Goal: Transaction & Acquisition: Purchase product/service

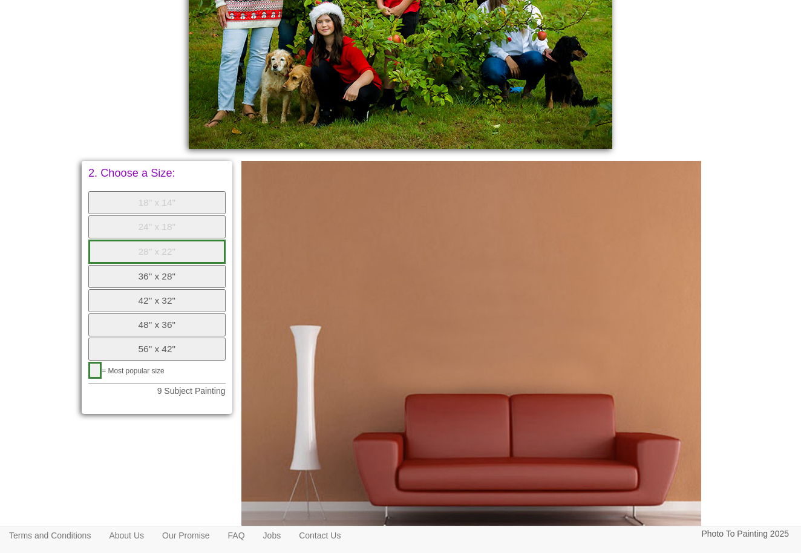
scroll to position [510, 0]
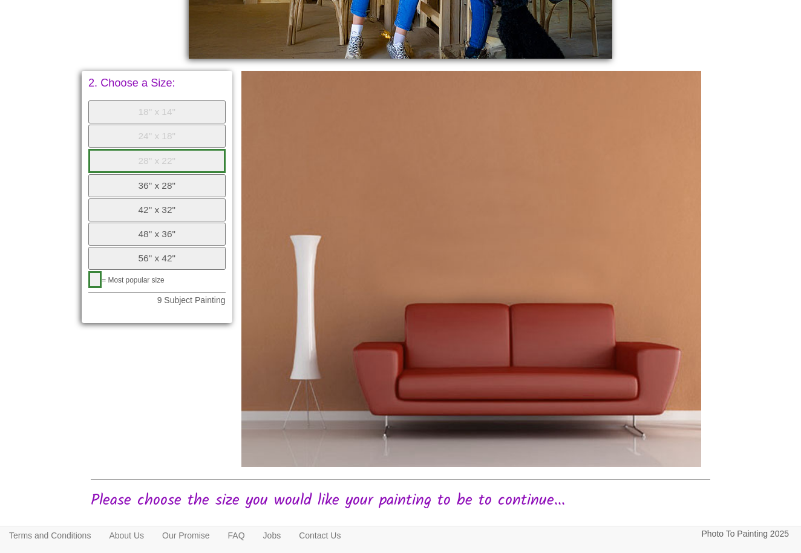
scroll to position [620, 0]
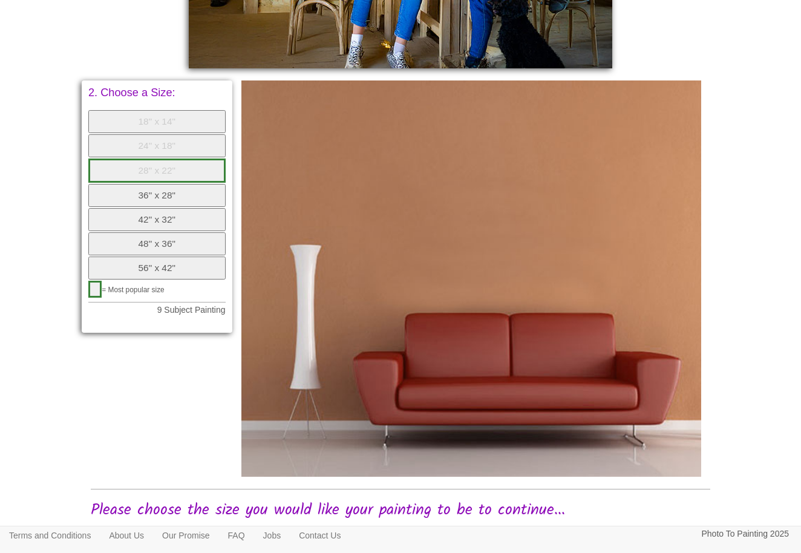
click at [149, 185] on button "36" x 28"" at bounding box center [156, 195] width 137 height 23
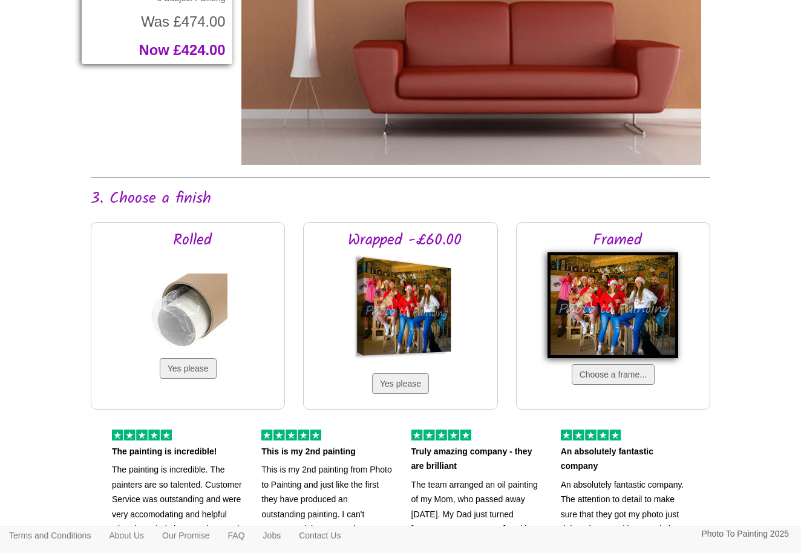
scroll to position [932, 0]
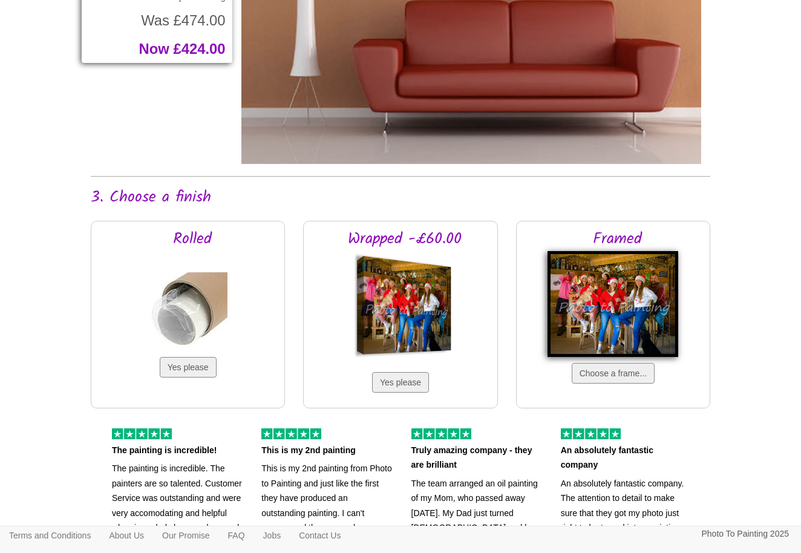
click at [614, 284] on img at bounding box center [613, 304] width 131 height 106
click at [612, 371] on button "Choose a frame..." at bounding box center [613, 373] width 83 height 21
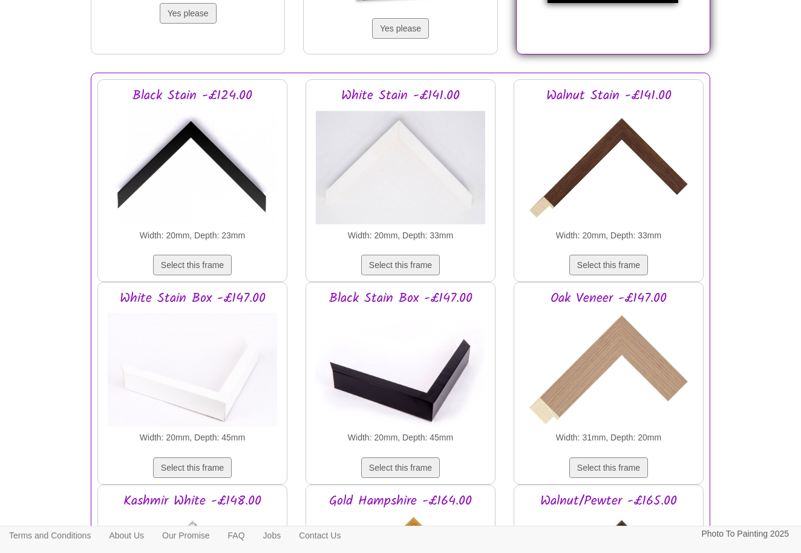
scroll to position [1289, 0]
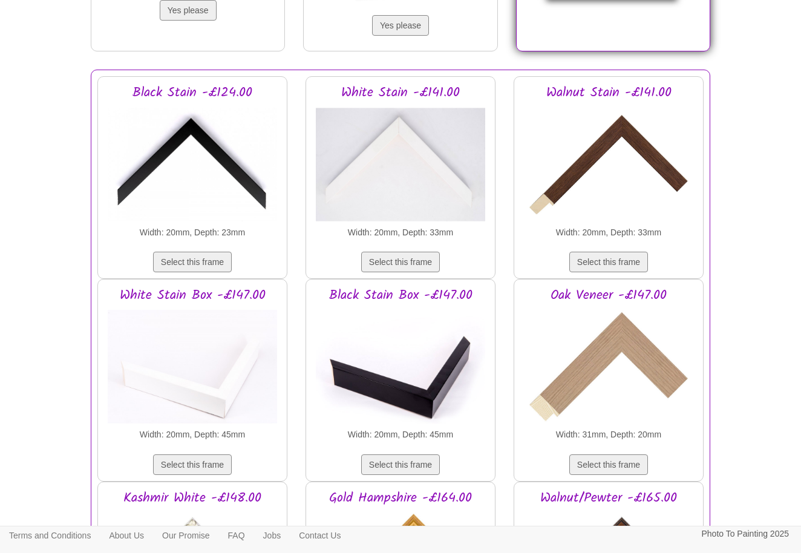
click at [419, 180] on img at bounding box center [401, 164] width 170 height 121
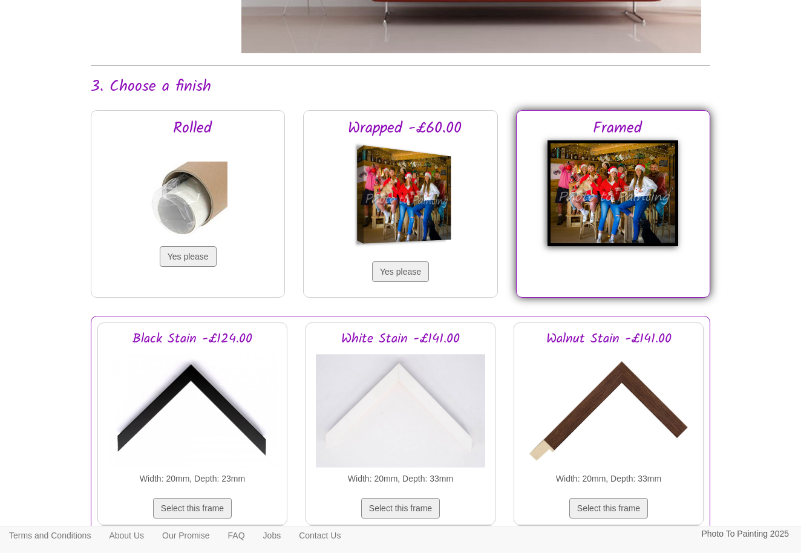
scroll to position [1038, 0]
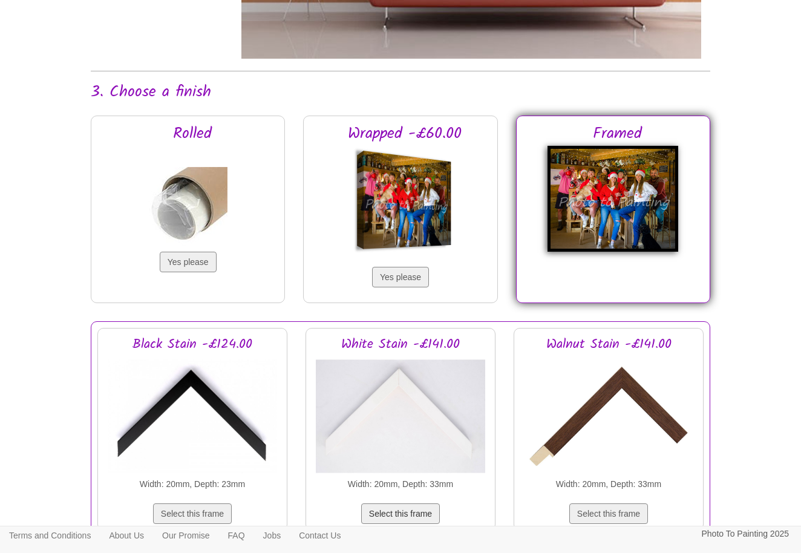
click at [409, 515] on button "Select this frame" at bounding box center [400, 513] width 79 height 21
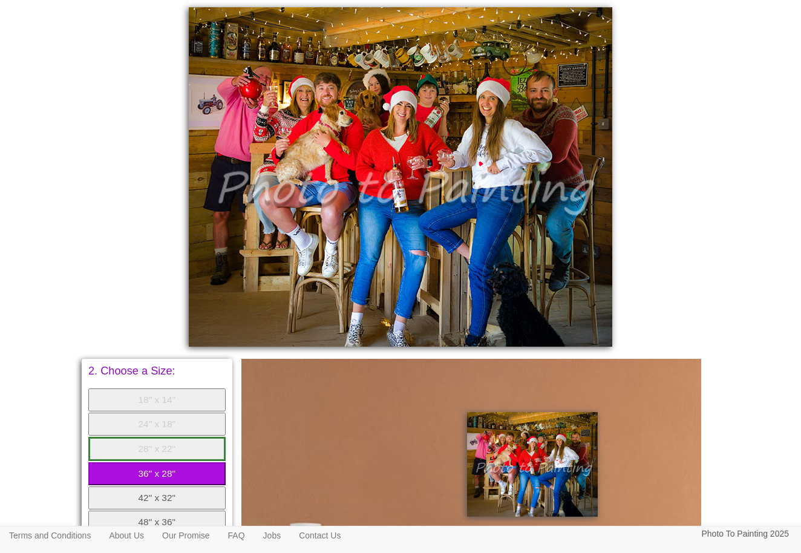
scroll to position [337, 1]
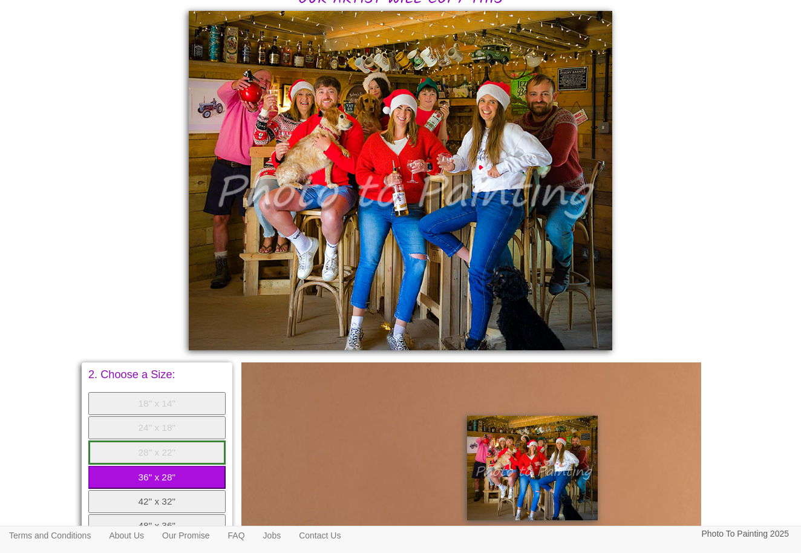
click at [338, 220] on img at bounding box center [401, 180] width 424 height 339
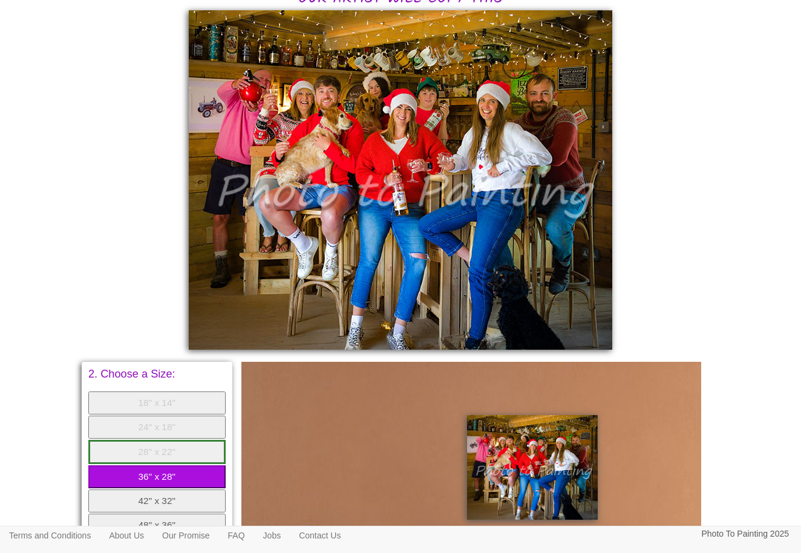
click at [338, 220] on img at bounding box center [401, 179] width 424 height 339
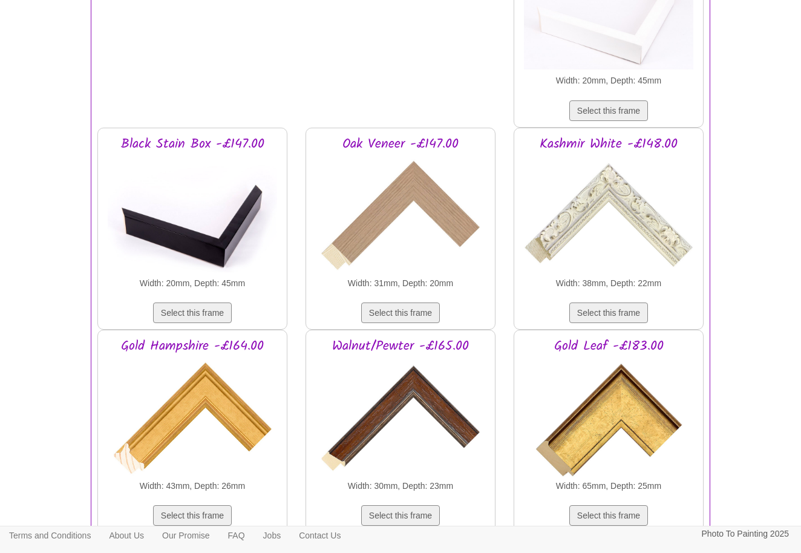
scroll to position [1634, 0]
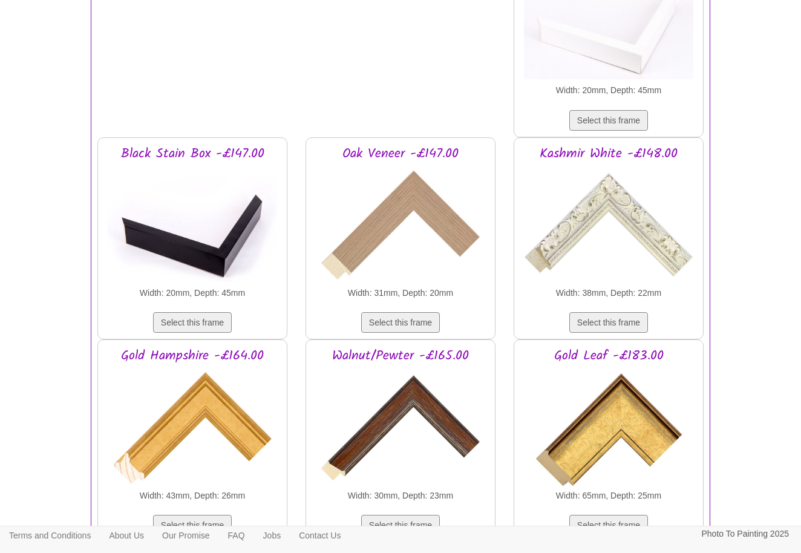
click at [619, 424] on img at bounding box center [609, 427] width 170 height 121
click at [607, 523] on button "Select this frame" at bounding box center [608, 525] width 79 height 21
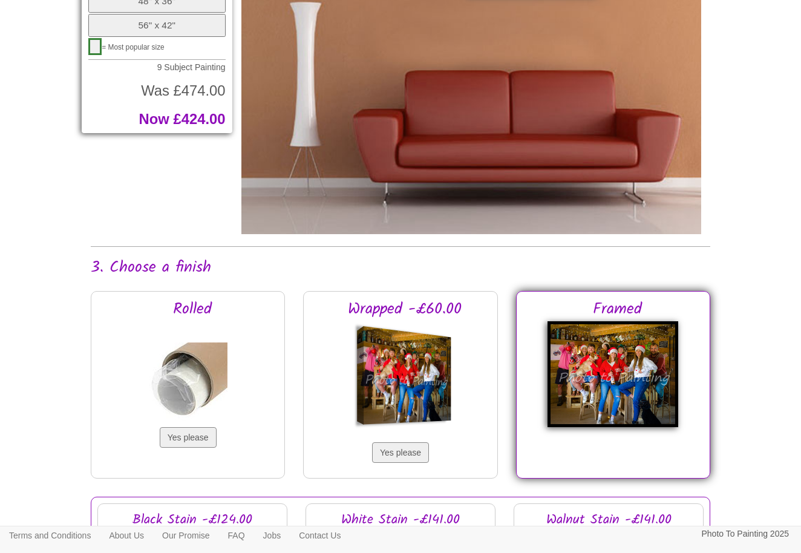
scroll to position [877, 0]
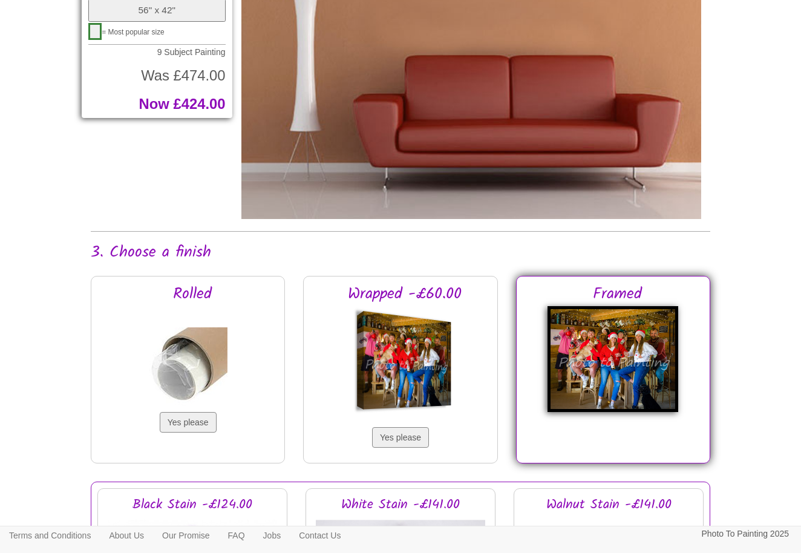
click at [612, 345] on img at bounding box center [613, 359] width 131 height 106
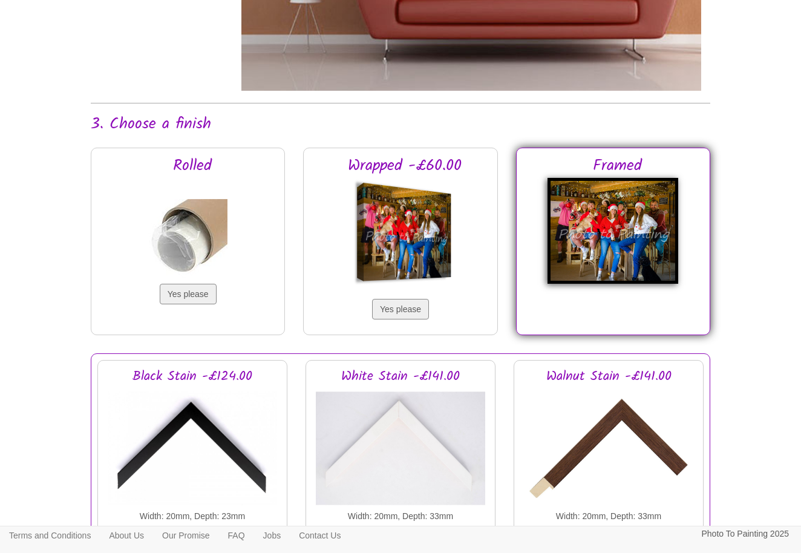
scroll to position [1016, 0]
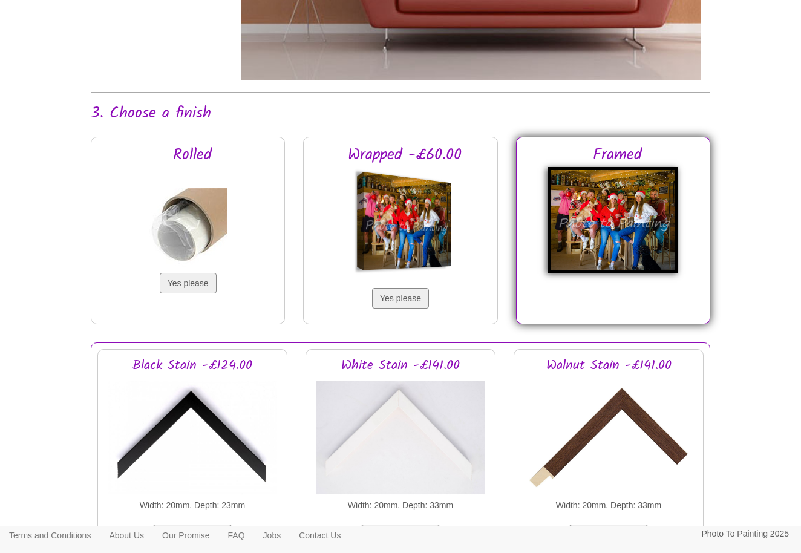
click at [411, 431] on img at bounding box center [401, 437] width 170 height 121
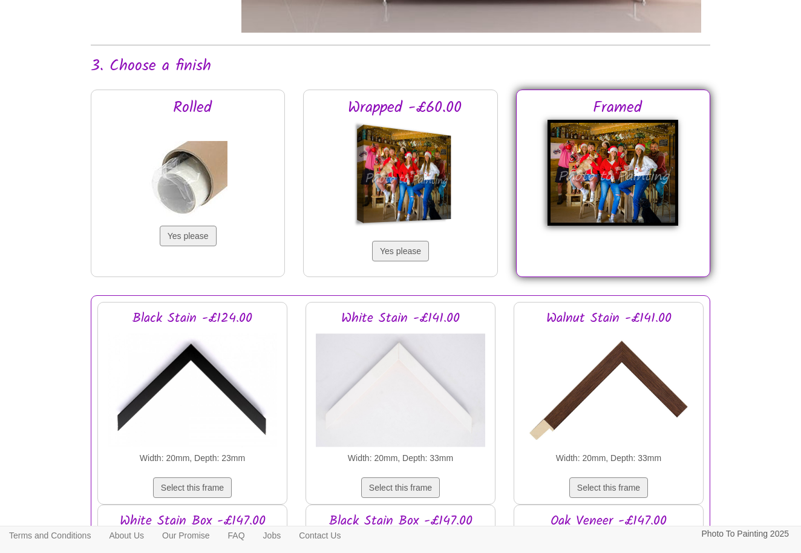
scroll to position [1082, 0]
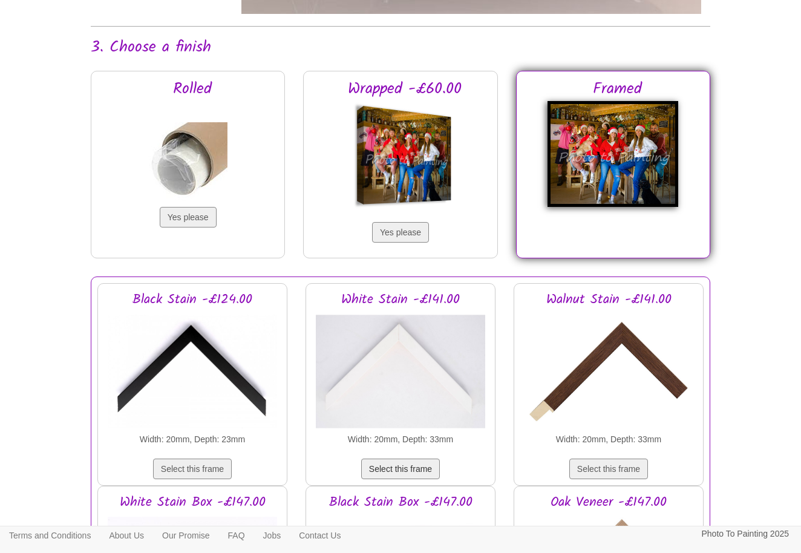
click at [398, 463] on button "Select this frame" at bounding box center [400, 469] width 79 height 21
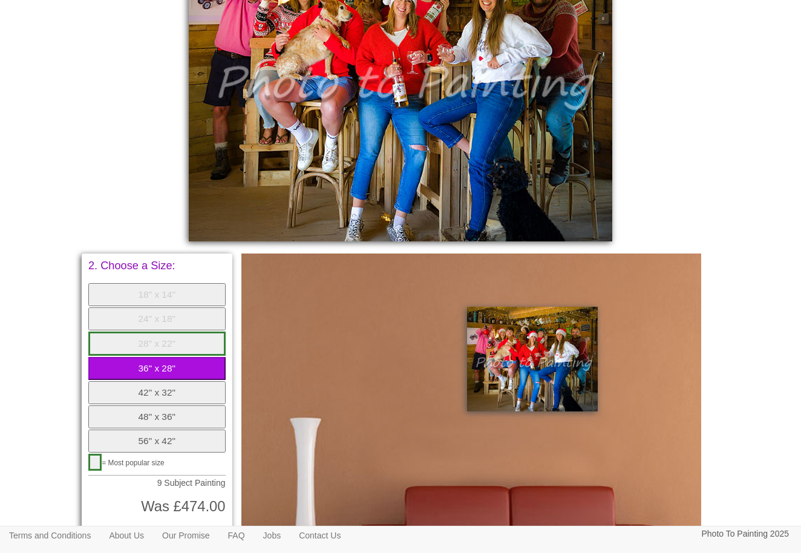
scroll to position [551, 0]
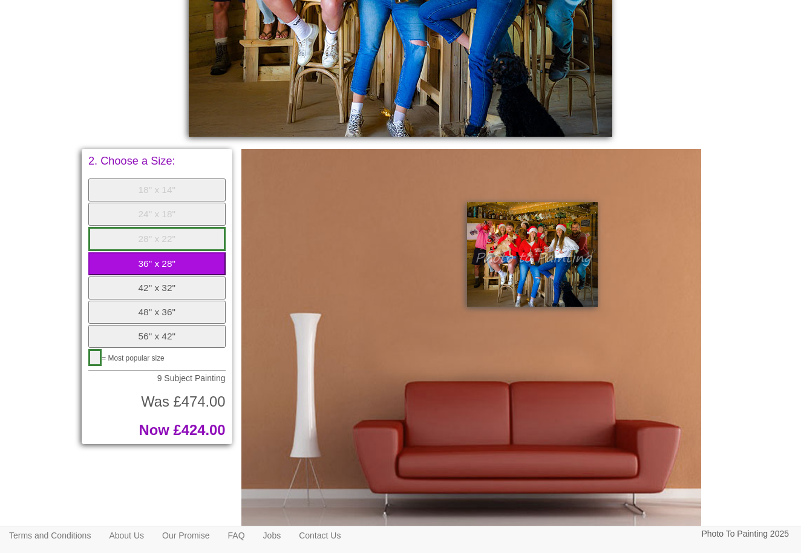
click at [157, 278] on button "42" x 32"" at bounding box center [156, 288] width 137 height 23
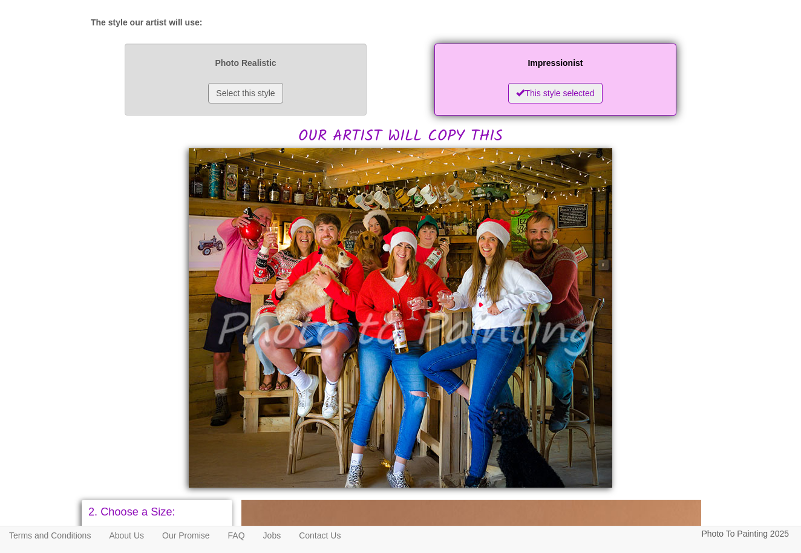
scroll to position [200, 0]
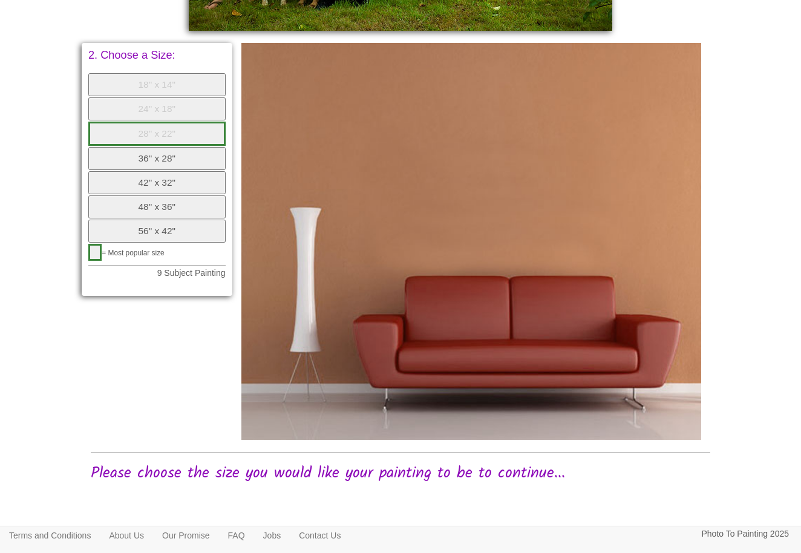
scroll to position [626, 0]
click at [154, 148] on button "36" x 28"" at bounding box center [156, 159] width 137 height 23
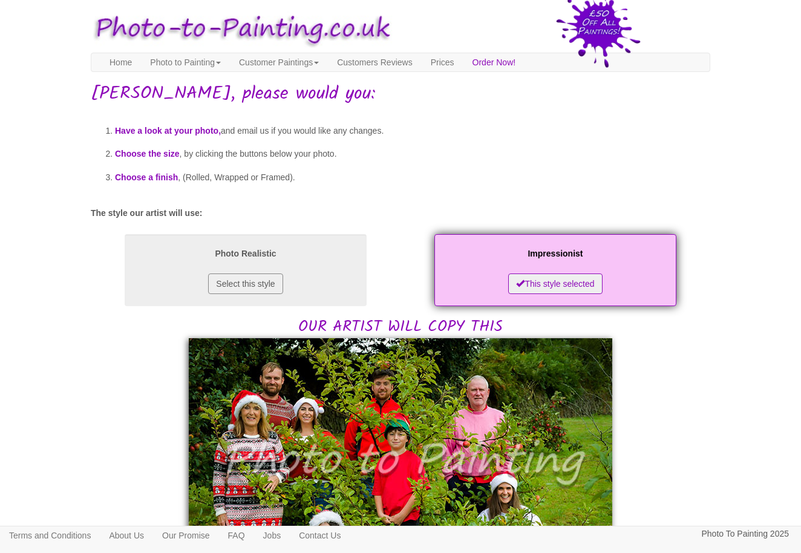
scroll to position [0, 0]
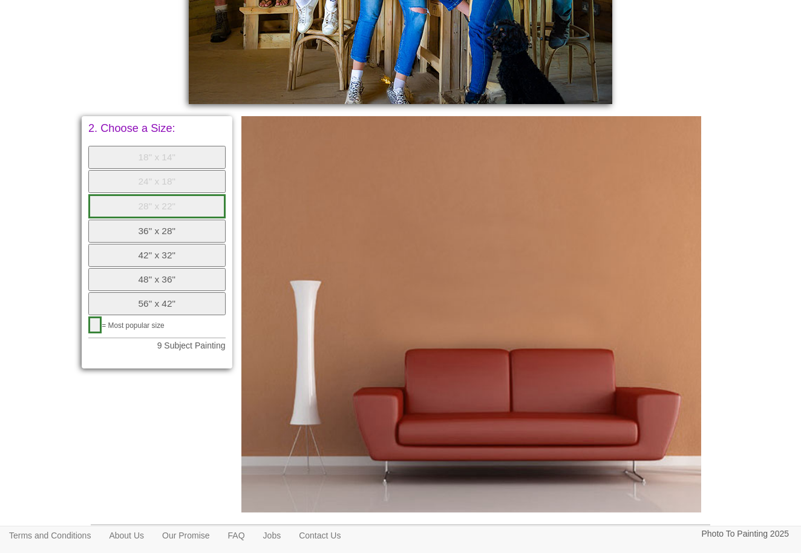
scroll to position [602, 0]
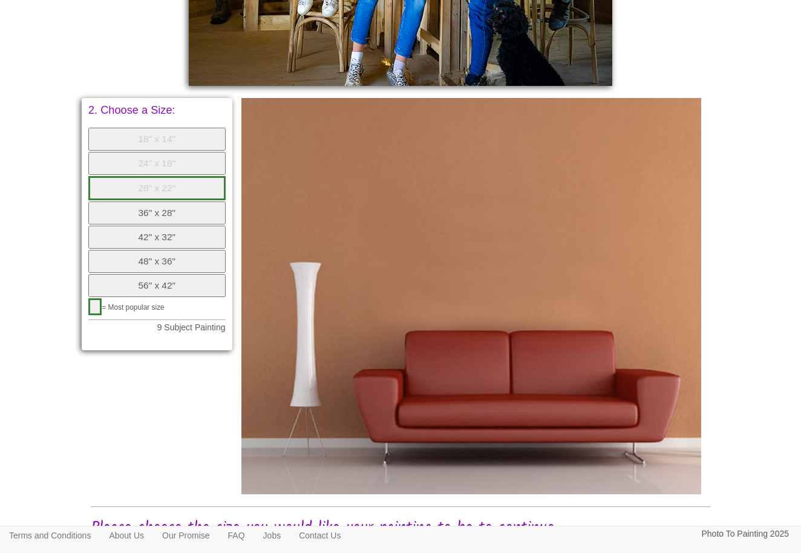
click at [160, 201] on button "36" x 28"" at bounding box center [156, 212] width 137 height 23
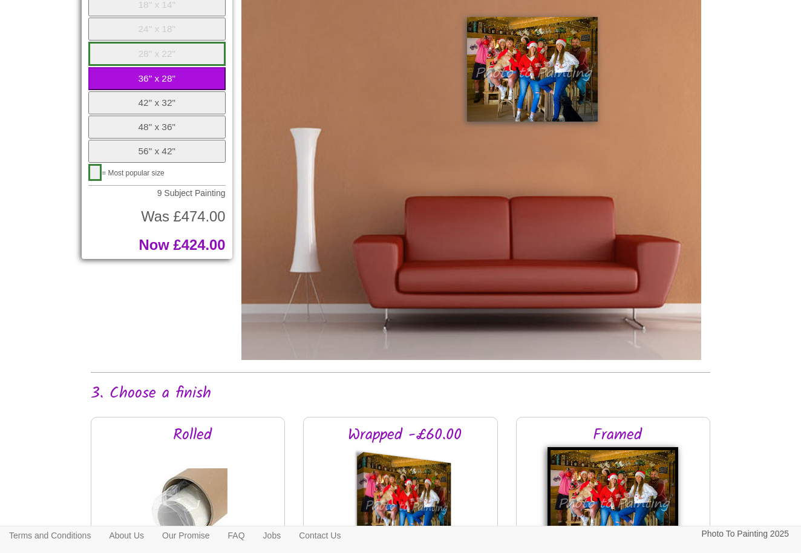
scroll to position [789, 0]
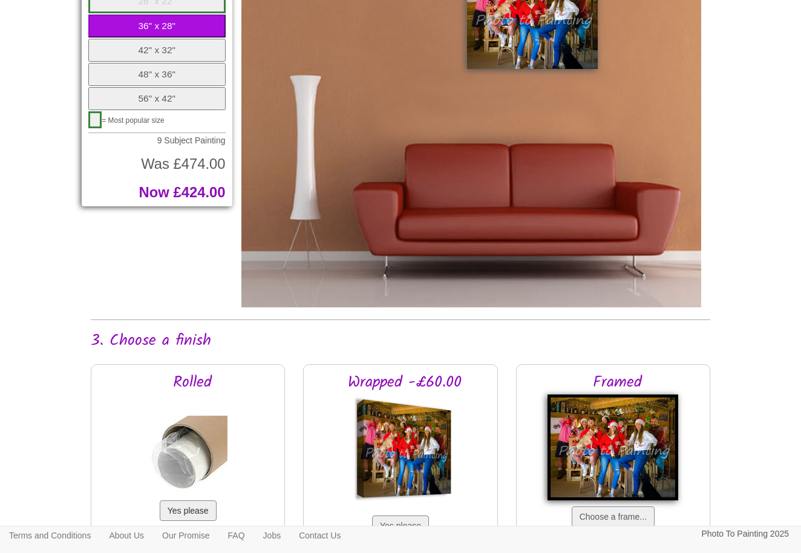
click at [185, 508] on button "Yes please" at bounding box center [188, 510] width 57 height 21
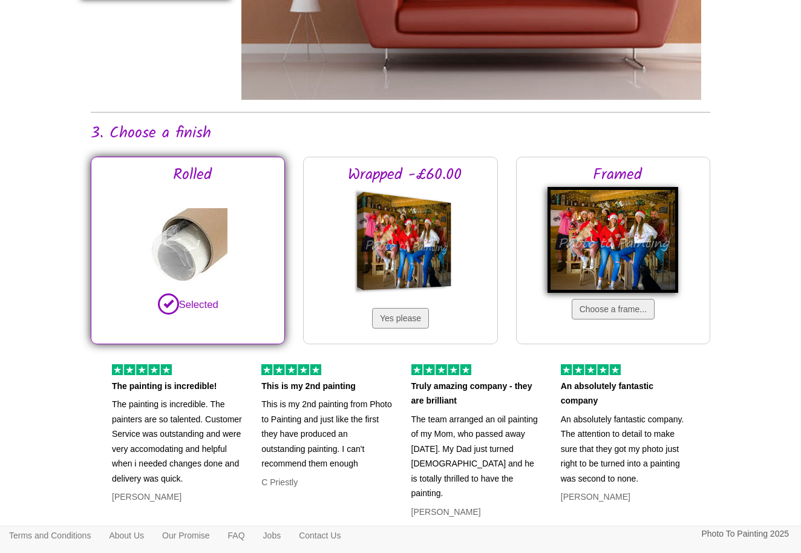
scroll to position [1000, 0]
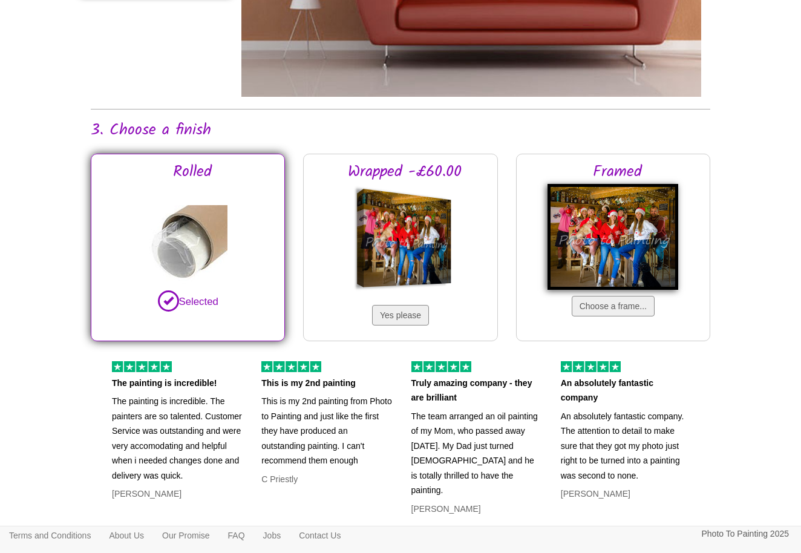
click at [405, 244] on div at bounding box center [408, 238] width 88 height 98
click at [404, 310] on button "Yes please" at bounding box center [400, 315] width 57 height 21
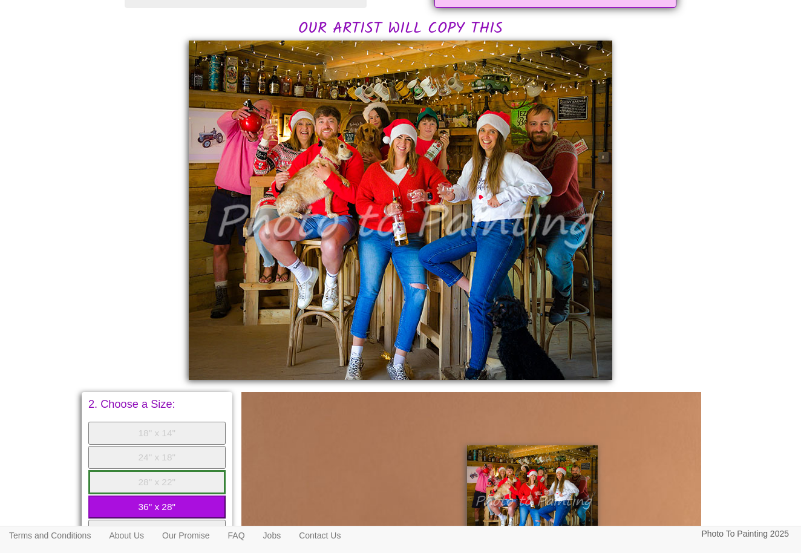
scroll to position [307, 0]
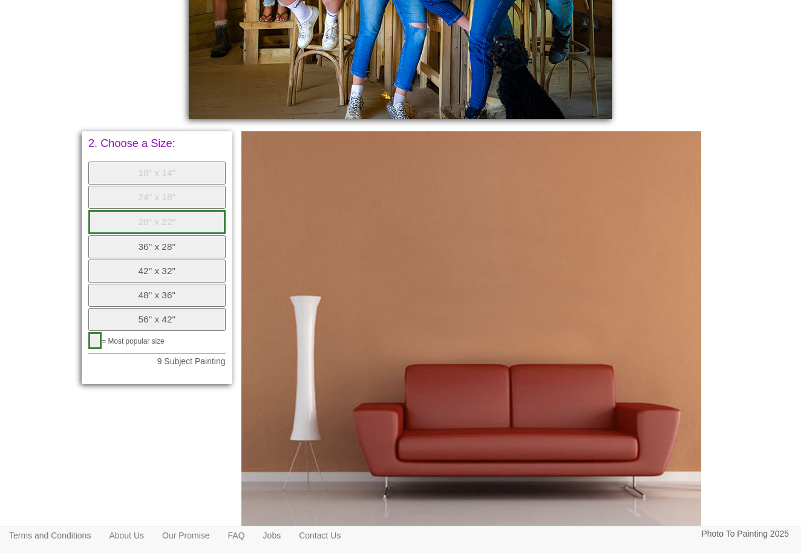
scroll to position [567, 0]
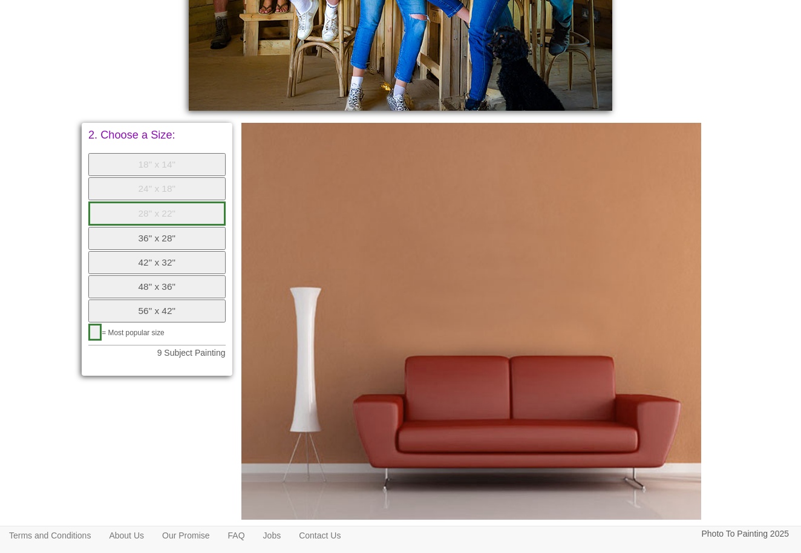
click at [162, 228] on button "36" x 28"" at bounding box center [156, 238] width 137 height 23
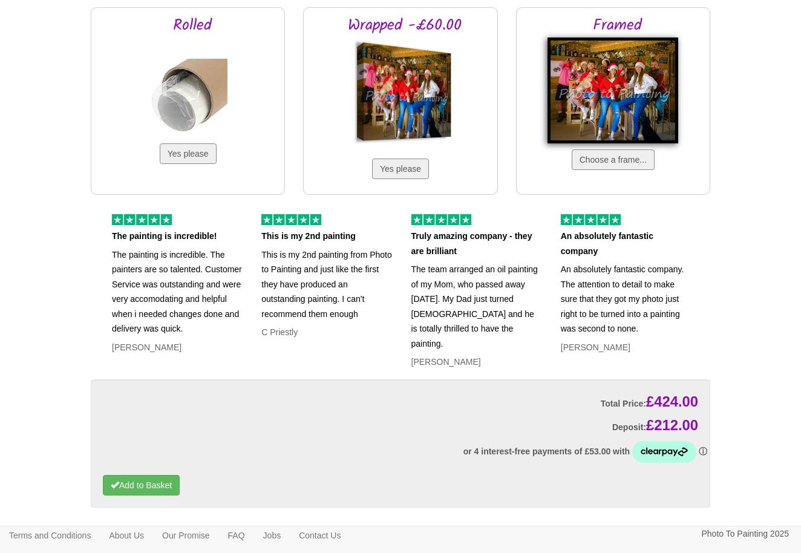
scroll to position [1136, 0]
